Goal: Information Seeking & Learning: Learn about a topic

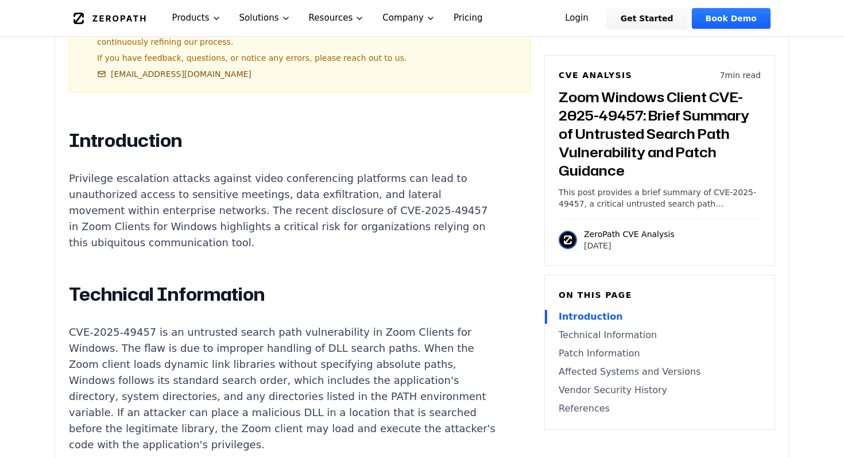
scroll to position [725, 0]
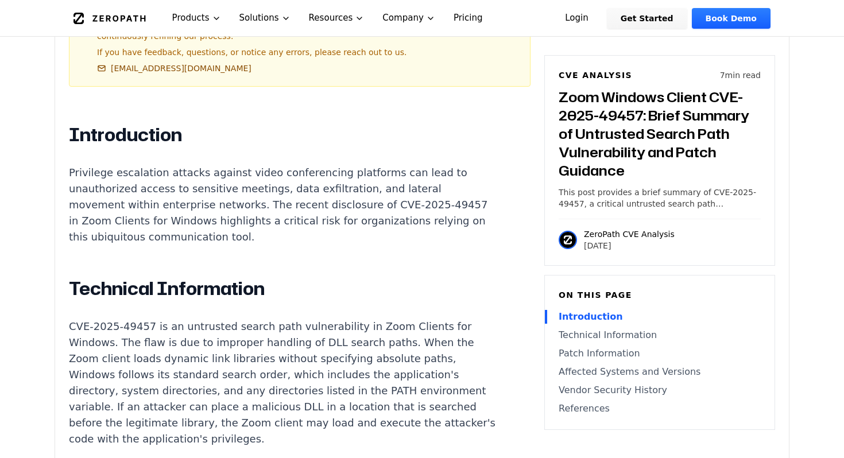
click at [127, 165] on p "Privilege escalation attacks against video conferencing platforms can lead to u…" at bounding box center [282, 205] width 427 height 80
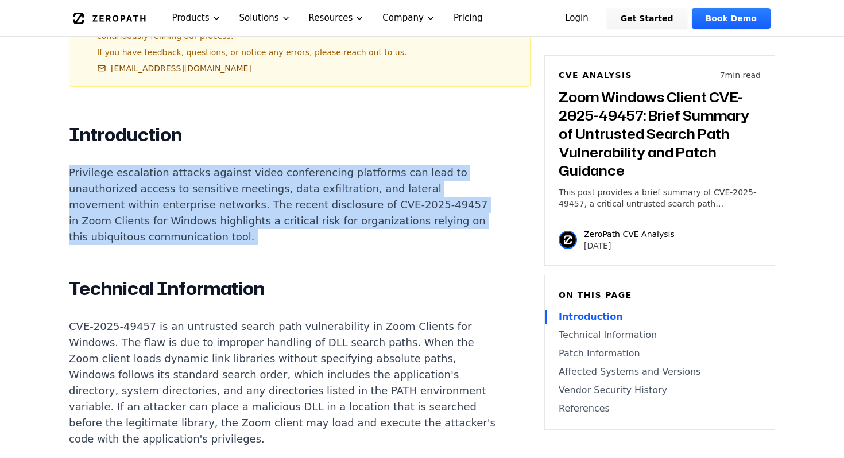
click at [127, 165] on p "Privilege escalation attacks against video conferencing platforms can lead to u…" at bounding box center [282, 205] width 427 height 80
click at [146, 168] on p "Privilege escalation attacks against video conferencing platforms can lead to u…" at bounding box center [282, 205] width 427 height 80
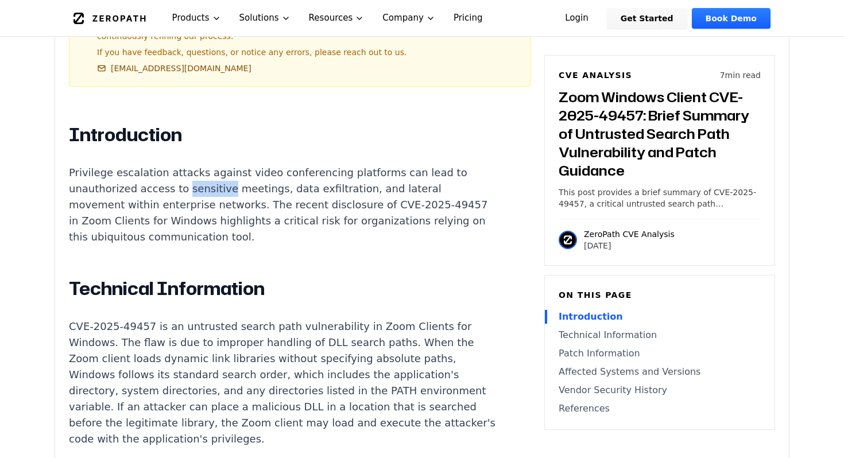
click at [146, 168] on p "Privilege escalation attacks against video conferencing platforms can lead to u…" at bounding box center [282, 205] width 427 height 80
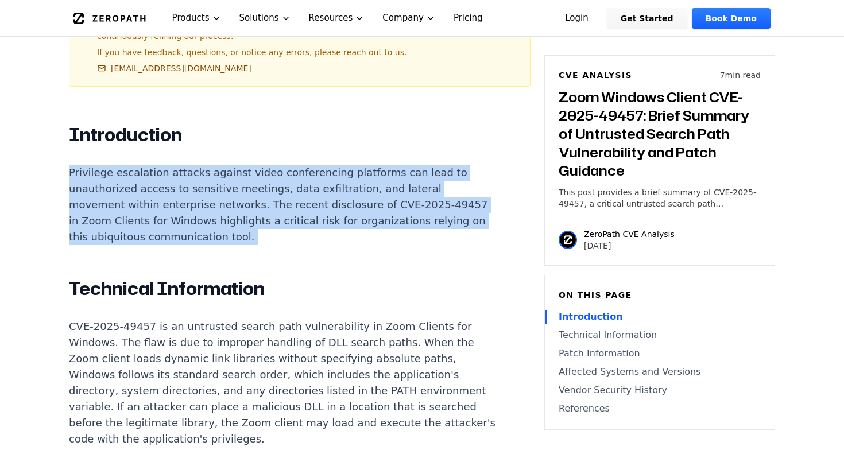
click at [146, 168] on p "Privilege escalation attacks against video conferencing platforms can lead to u…" at bounding box center [282, 205] width 427 height 80
click at [250, 165] on p "Privilege escalation attacks against video conferencing platforms can lead to u…" at bounding box center [282, 205] width 427 height 80
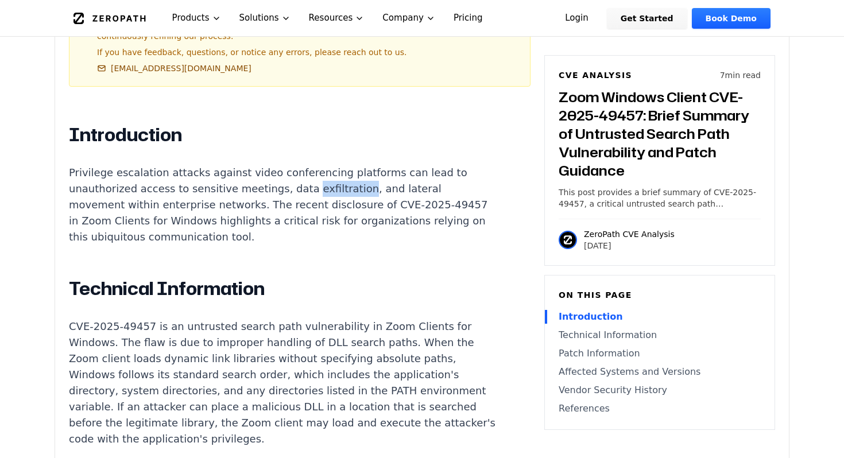
click at [250, 165] on p "Privilege escalation attacks against video conferencing platforms can lead to u…" at bounding box center [282, 205] width 427 height 80
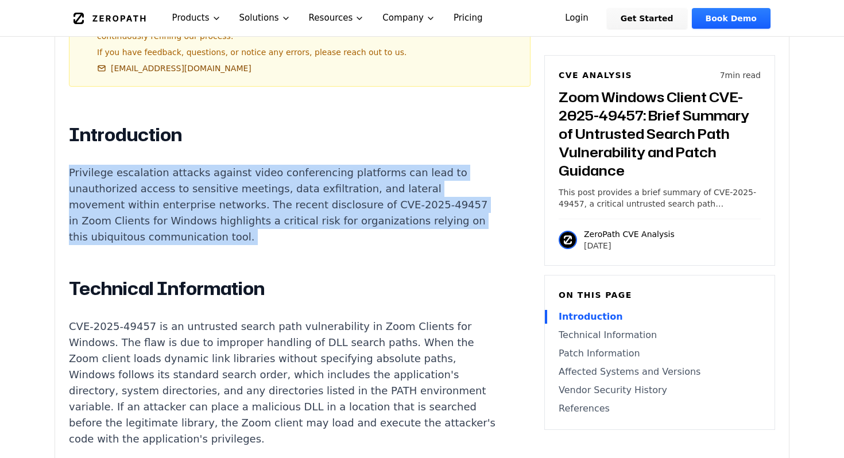
click at [250, 165] on p "Privilege escalation attacks against video conferencing platforms can lead to u…" at bounding box center [282, 205] width 427 height 80
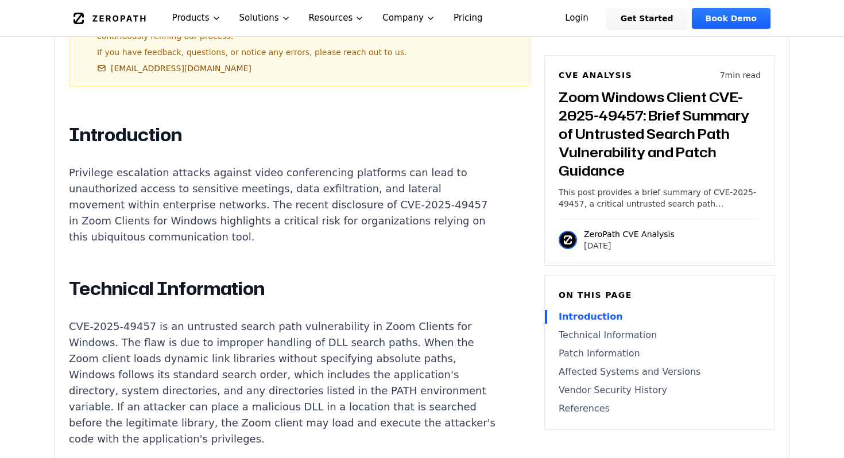
click at [309, 169] on p "Privilege escalation attacks against video conferencing platforms can lead to u…" at bounding box center [282, 205] width 427 height 80
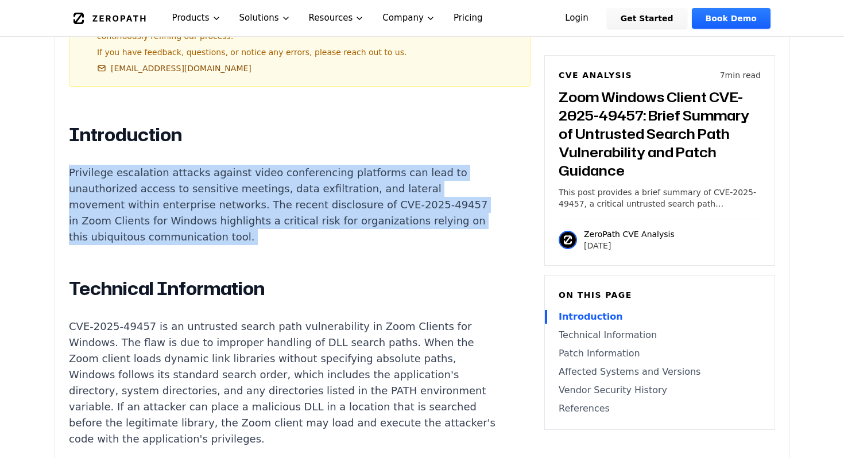
click at [309, 169] on p "Privilege escalation attacks against video conferencing platforms can lead to u…" at bounding box center [282, 205] width 427 height 80
click at [312, 169] on p "Privilege escalation attacks against video conferencing platforms can lead to u…" at bounding box center [282, 205] width 427 height 80
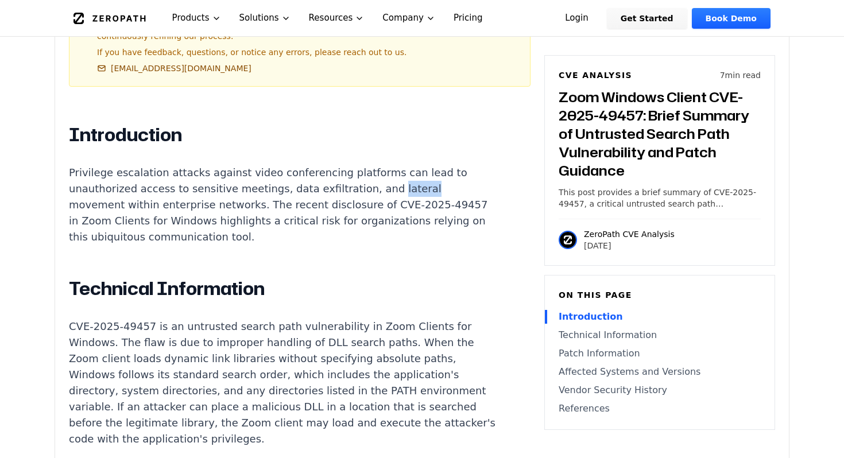
click at [312, 169] on p "Privilege escalation attacks against video conferencing platforms can lead to u…" at bounding box center [282, 205] width 427 height 80
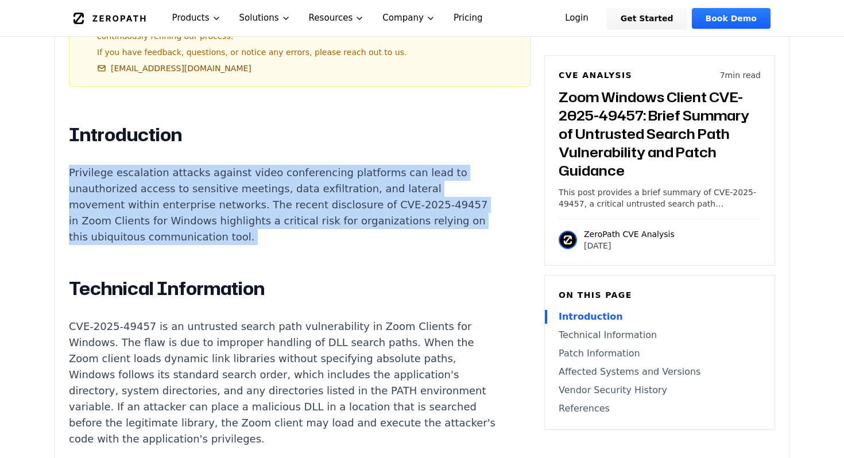
click at [312, 169] on p "Privilege escalation attacks against video conferencing platforms can lead to u…" at bounding box center [282, 205] width 427 height 80
click at [301, 169] on p "Privilege escalation attacks against video conferencing platforms can lead to u…" at bounding box center [282, 205] width 427 height 80
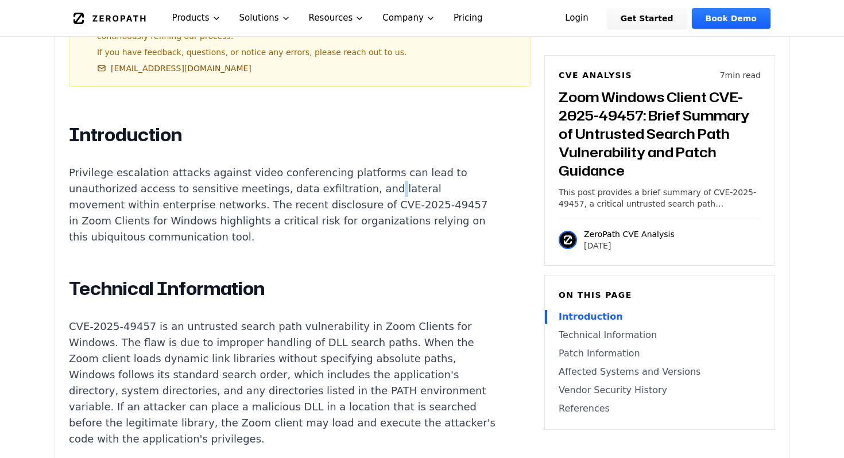
click at [301, 169] on p "Privilege escalation attacks against video conferencing platforms can lead to u…" at bounding box center [282, 205] width 427 height 80
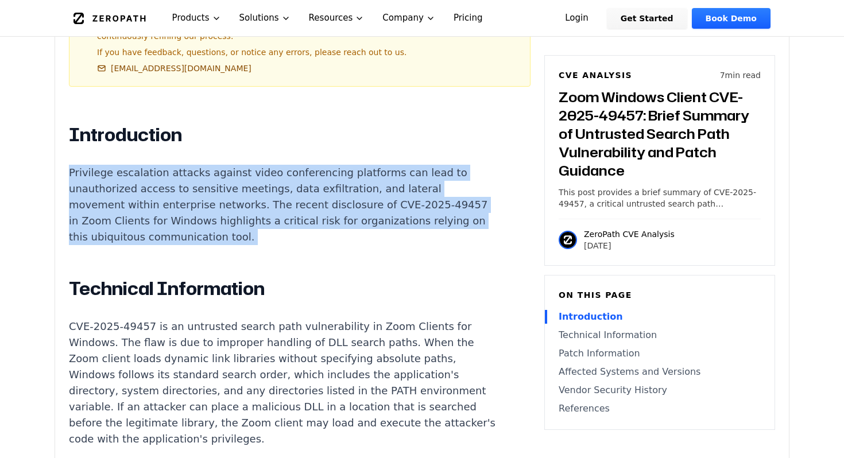
click at [301, 169] on p "Privilege escalation attacks against video conferencing platforms can lead to u…" at bounding box center [282, 205] width 427 height 80
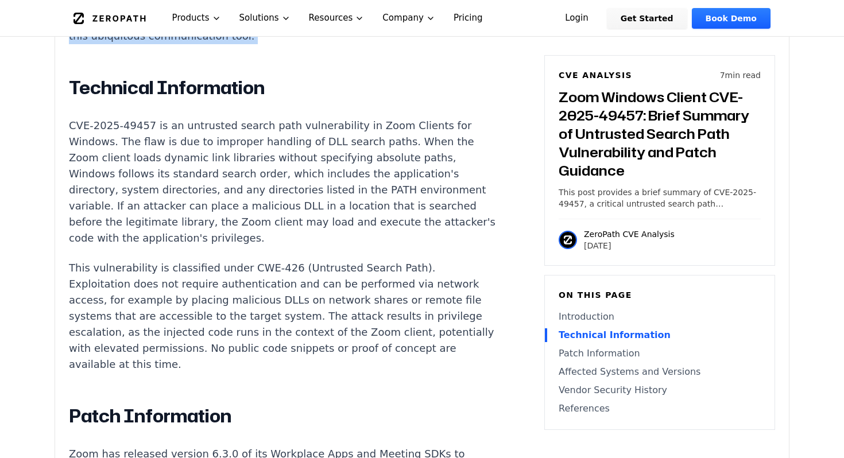
scroll to position [925, 0]
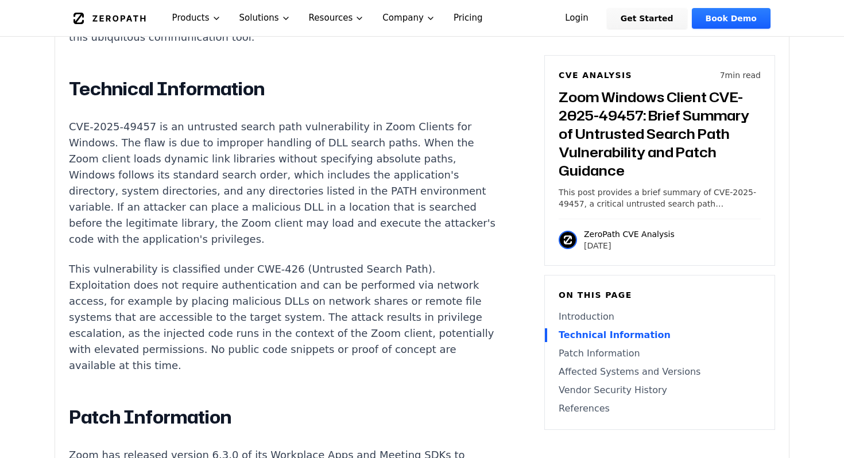
click at [309, 261] on p "This vulnerability is classified under CWE-426 (Untrusted Search Path). Exploit…" at bounding box center [282, 317] width 427 height 113
click at [348, 261] on p "This vulnerability is classified under CWE-426 (Untrusted Search Path). Exploit…" at bounding box center [282, 317] width 427 height 113
